Goal: Find specific page/section: Find specific page/section

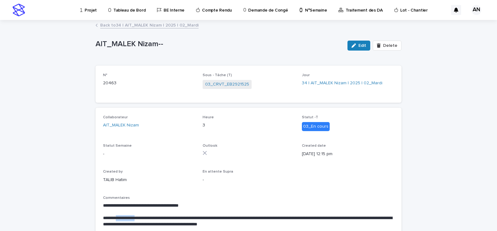
click at [146, 25] on link "Back to 34 | AIT_MALEK Nizam | 2025 | 02_Mardi" at bounding box center [149, 24] width 98 height 7
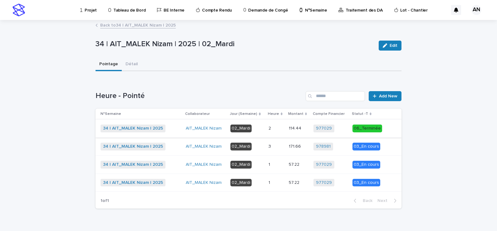
scroll to position [14, 0]
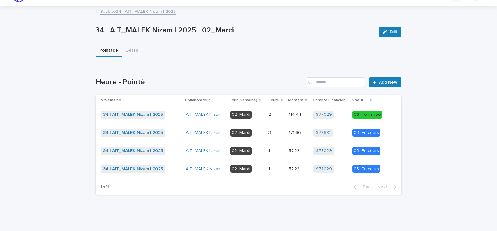
click at [136, 13] on link "Back to 34 | AIT_MALEK Nizam | 2025" at bounding box center [138, 10] width 76 height 7
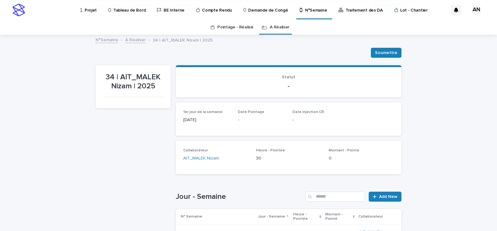
scroll to position [187, 0]
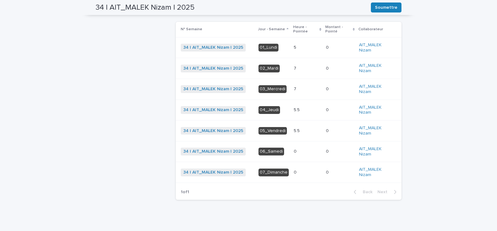
click at [302, 131] on p at bounding box center [307, 130] width 27 height 5
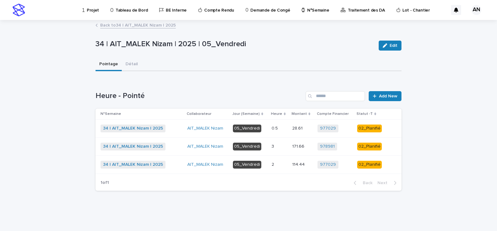
click at [279, 149] on p at bounding box center [280, 146] width 16 height 5
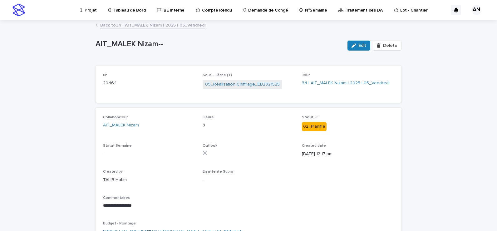
click at [160, 25] on link "Back to 34 | AIT_MALEK Nizam | 2025 | 05_Vendredi" at bounding box center [152, 24] width 105 height 7
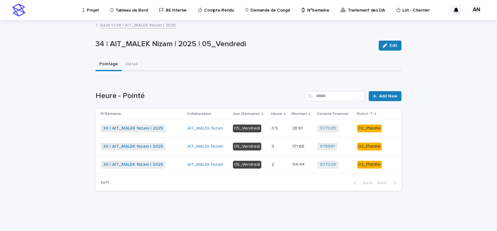
click at [275, 168] on div "2 2" at bounding box center [280, 164] width 16 height 10
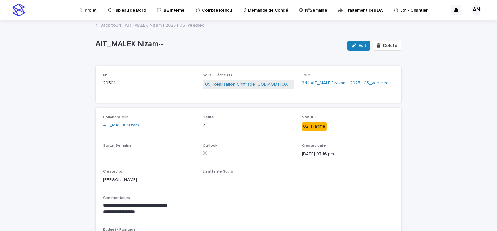
click at [141, 23] on link "Back to 34 | AIT_MALEK Nizam | 2025 | 05_Vendredi" at bounding box center [152, 24] width 105 height 7
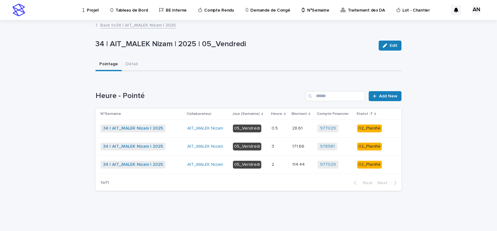
click at [273, 128] on p "0.5" at bounding box center [275, 128] width 7 height 7
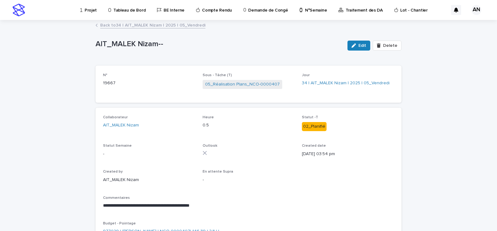
click at [183, 21] on div "**********" at bounding box center [249, 137] width 306 height 232
click at [183, 23] on link "Back to 34 | AIT_MALEK Nizam | 2025 | 05_Vendredi" at bounding box center [152, 24] width 105 height 7
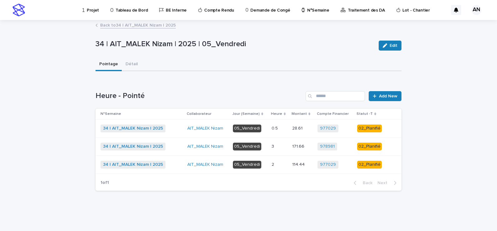
click at [282, 149] on div "3 3" at bounding box center [280, 146] width 16 height 10
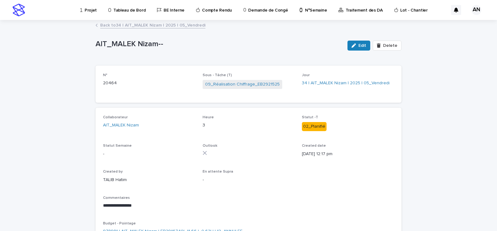
click at [139, 26] on link "Back to 34 | AIT_MALEK Nizam | 2025 | 05_Vendredi" at bounding box center [152, 24] width 105 height 7
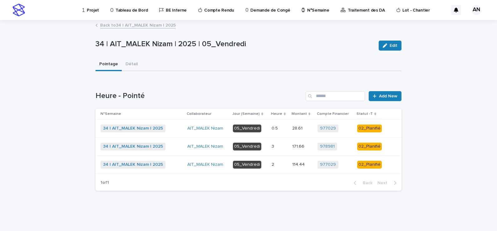
click at [281, 169] on div "2 2" at bounding box center [280, 164] width 16 height 10
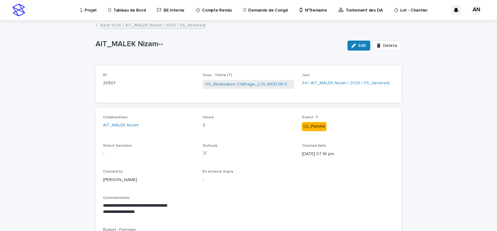
click at [169, 27] on link "Back to 34 | AIT_MALEK Nizam | 2025 | 05_Vendredi" at bounding box center [152, 24] width 105 height 7
